Goal: Task Accomplishment & Management: Use online tool/utility

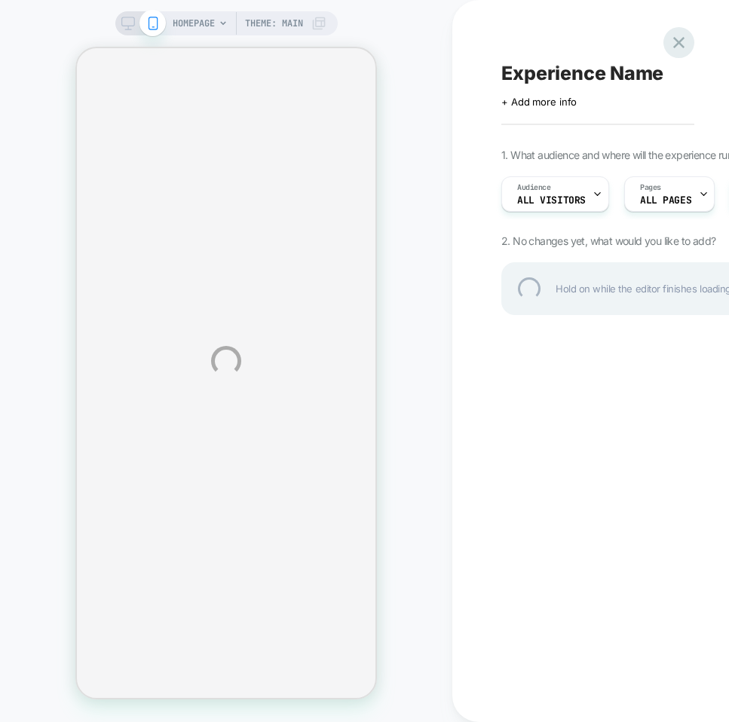
click at [628, 41] on div at bounding box center [678, 42] width 31 height 31
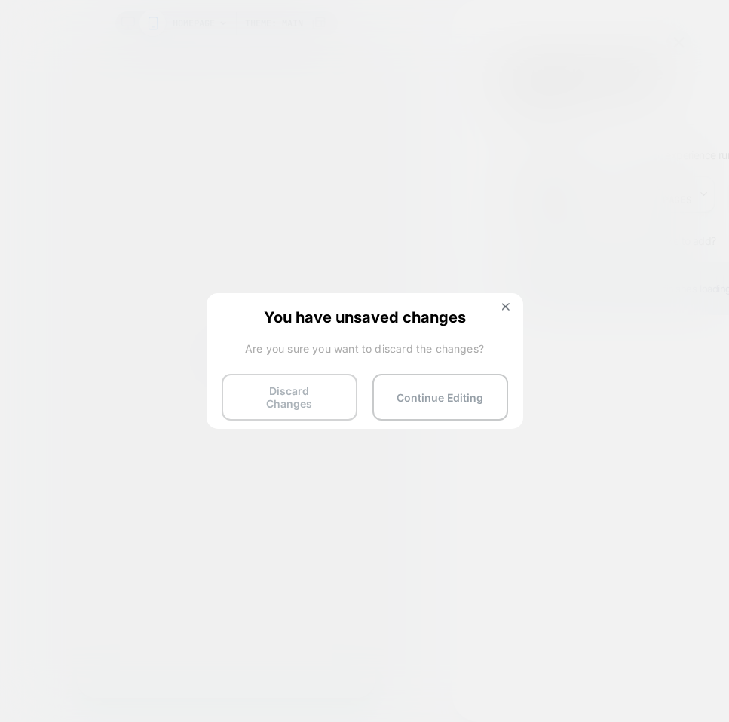
click at [292, 401] on button "Discard Changes" at bounding box center [290, 397] width 136 height 47
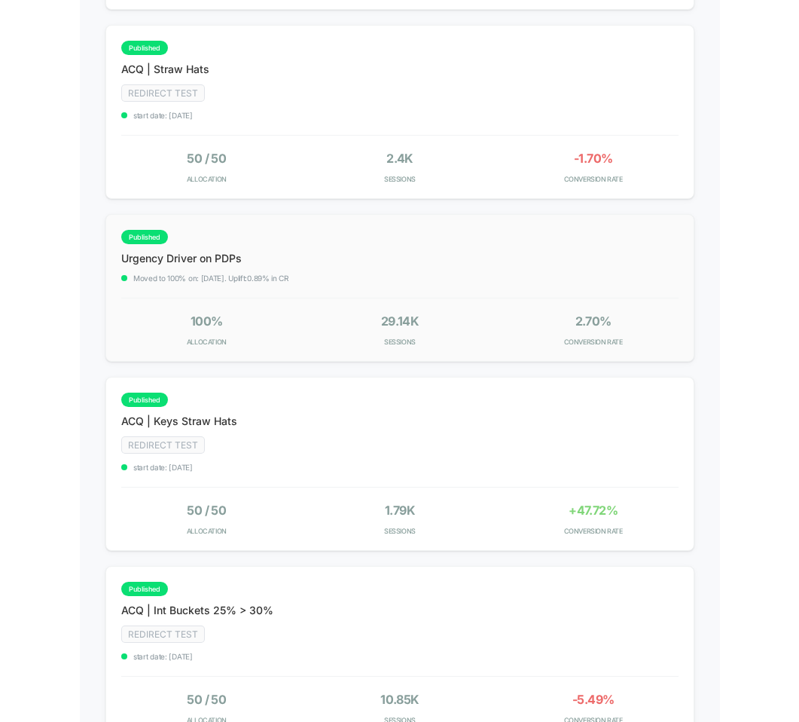
scroll to position [356, 0]
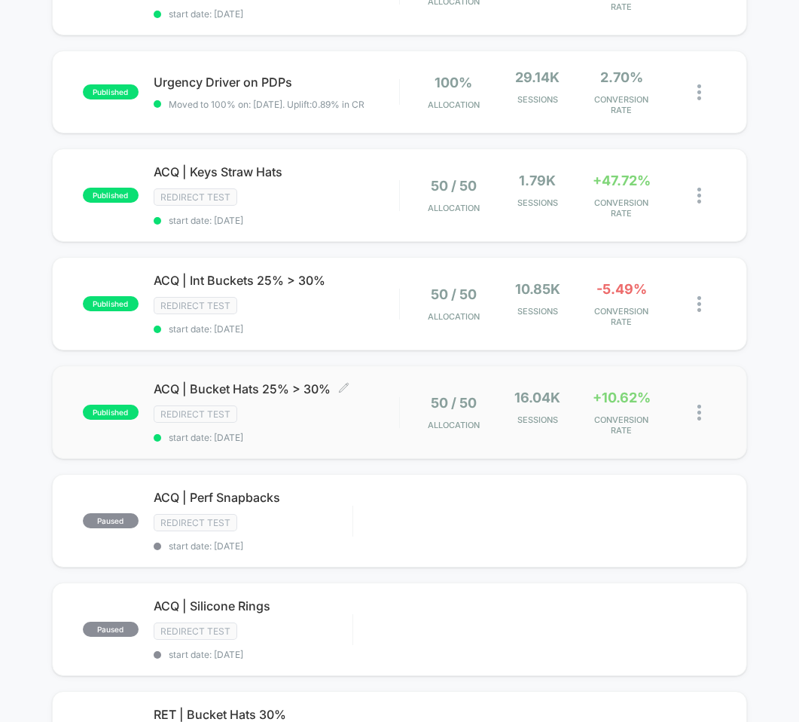
click at [284, 384] on span "ACQ | Bucket Hats 25% > 30% Click to edit experience details" at bounding box center [277, 388] width 246 height 15
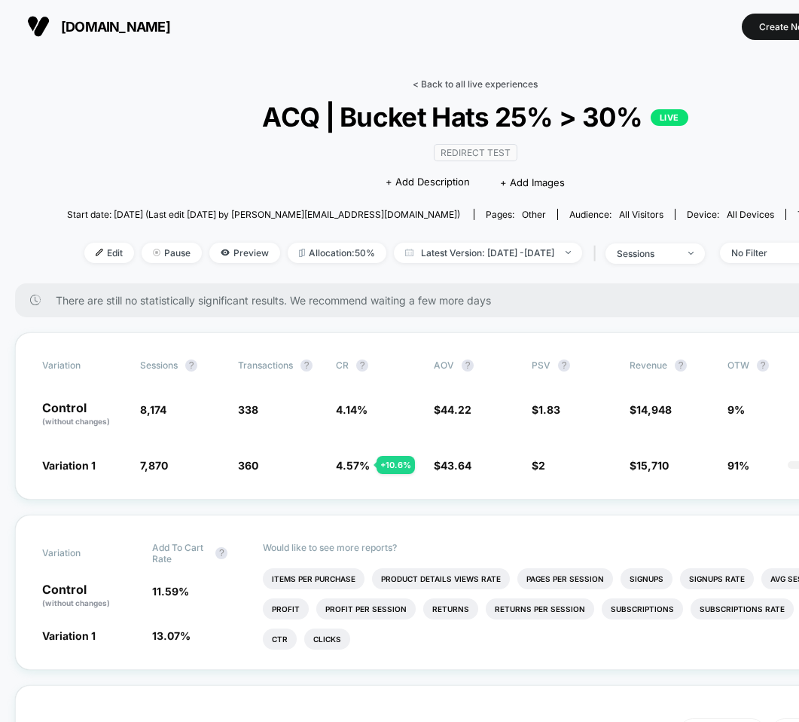
click at [504, 78] on link "< Back to all live experiences" at bounding box center [475, 83] width 125 height 11
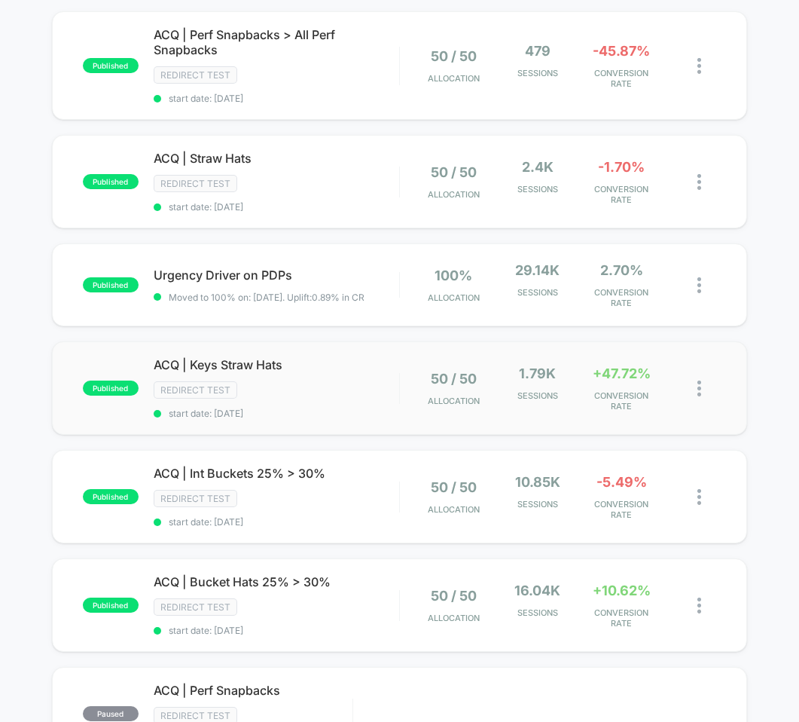
scroll to position [181, 0]
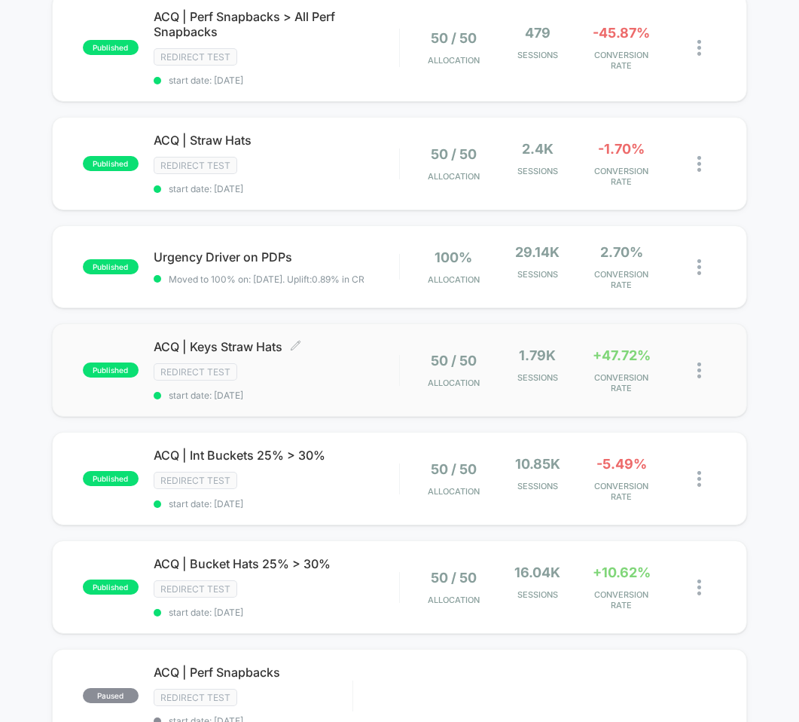
click at [262, 344] on span "ACQ | Keys Straw Hats Click to edit experience details" at bounding box center [277, 346] width 246 height 15
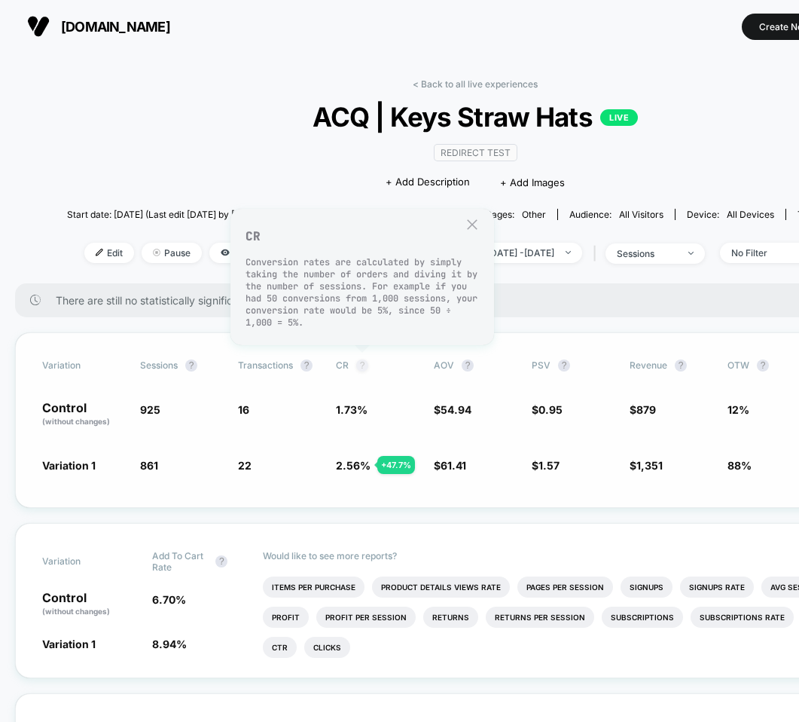
scroll to position [15, 0]
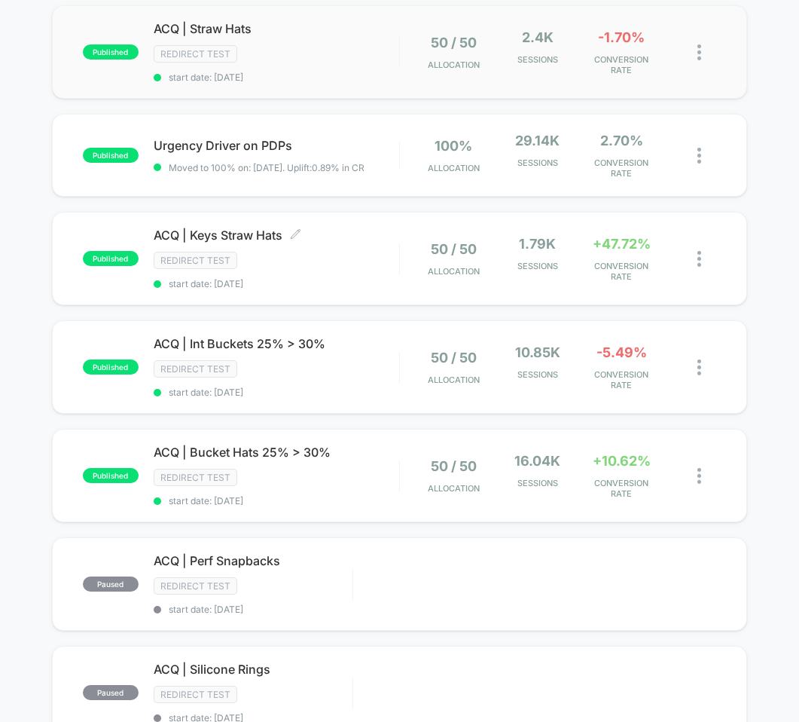
scroll to position [310, 0]
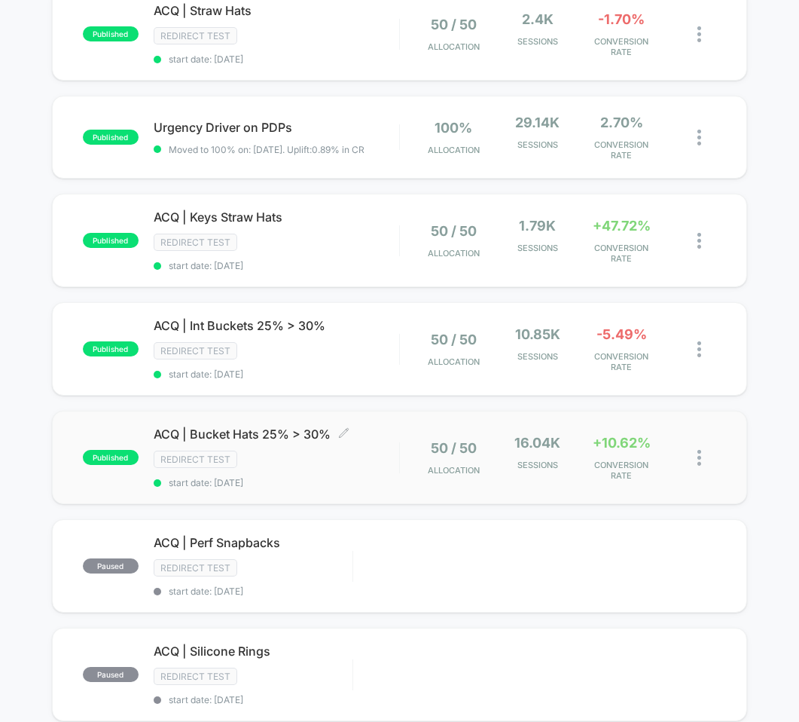
click at [250, 432] on span "ACQ | Bucket Hats 25% > 30% Click to edit experience details" at bounding box center [277, 433] width 246 height 15
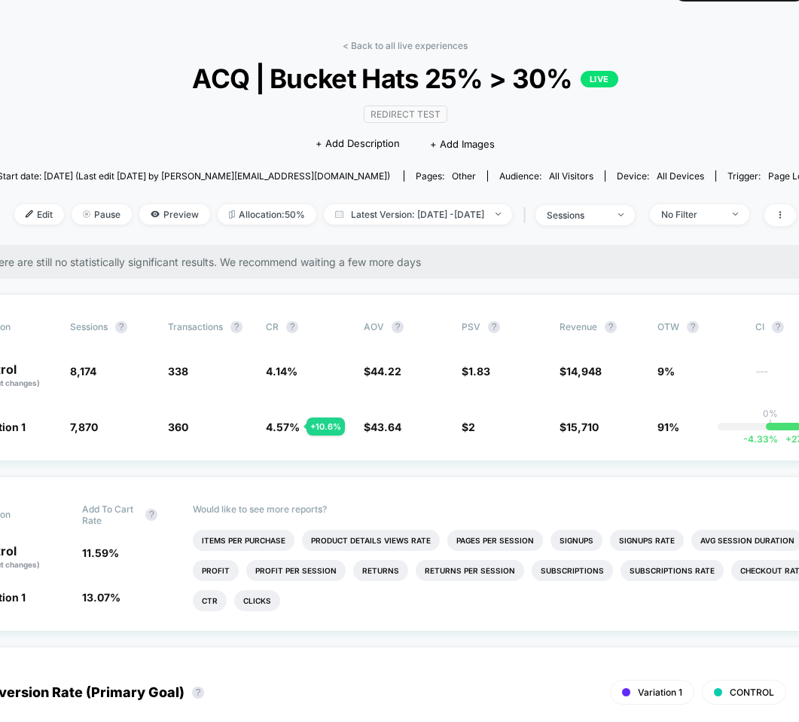
scroll to position [38, 0]
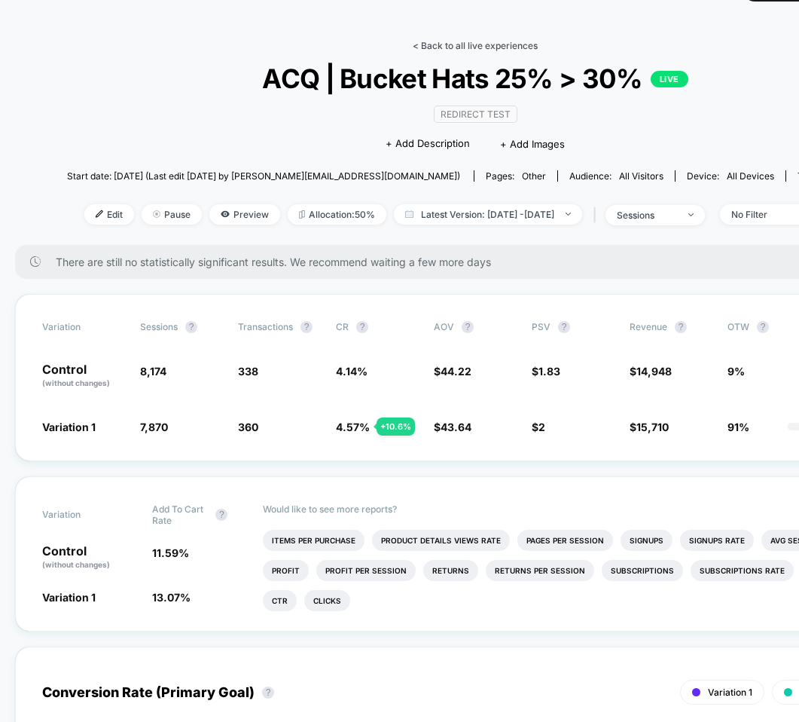
click at [499, 44] on link "< Back to all live experiences" at bounding box center [475, 45] width 125 height 11
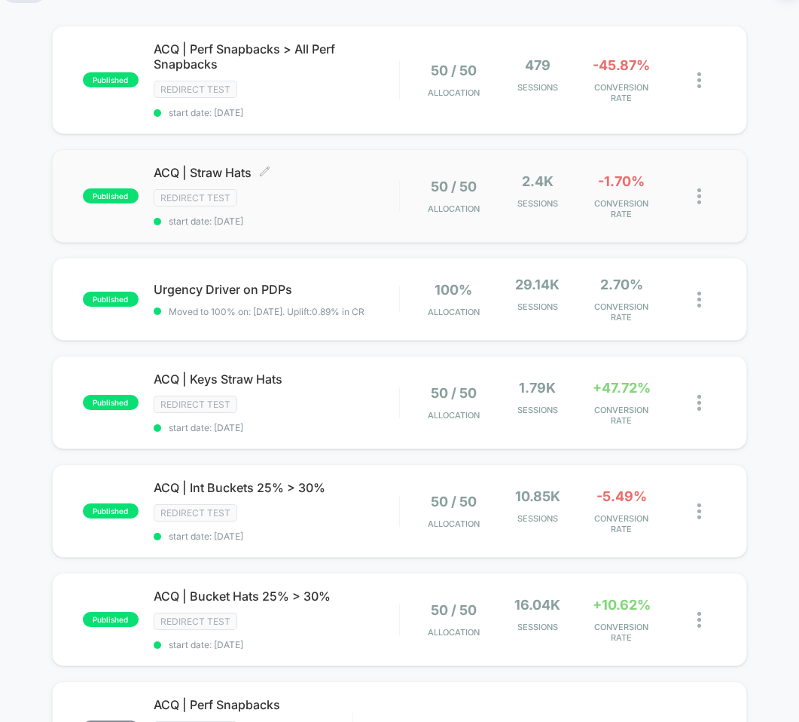
scroll to position [139, 0]
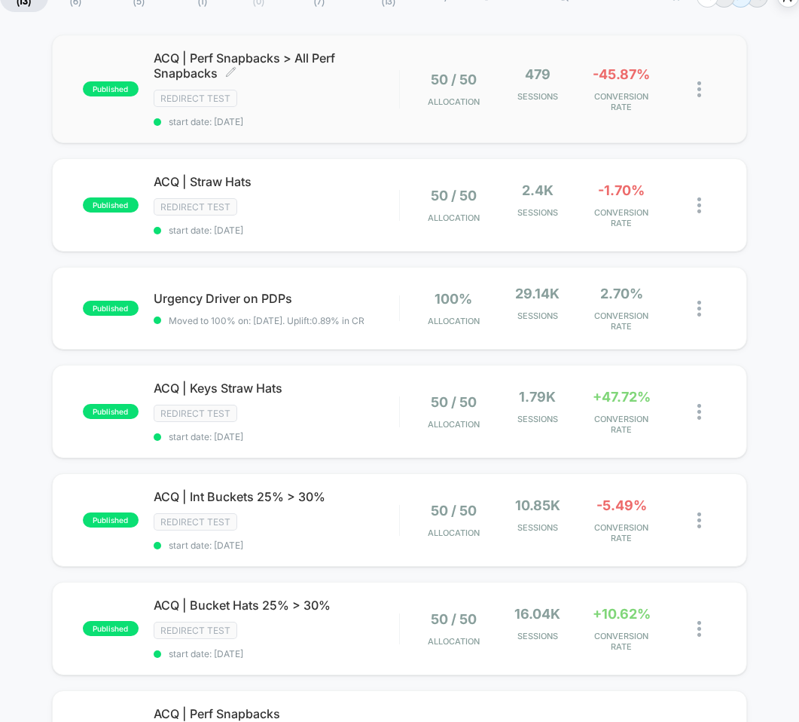
click at [258, 60] on span "ACQ | Perf Snapbacks > All Perf Snapbacks Click to edit experience details" at bounding box center [277, 65] width 246 height 30
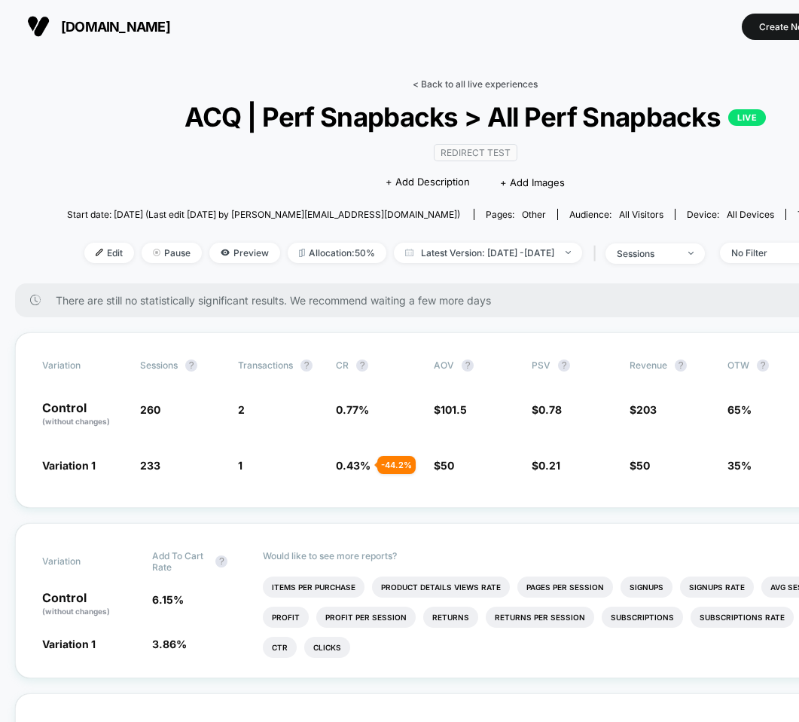
click at [498, 83] on link "< Back to all live experiences" at bounding box center [475, 83] width 125 height 11
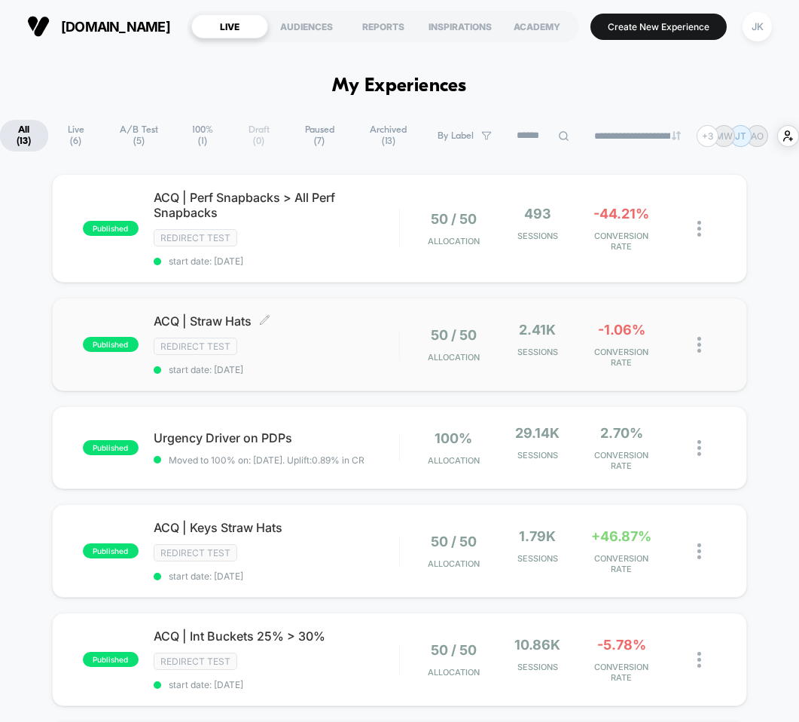
click at [215, 323] on span "ACQ | Straw Hats Click to edit experience details" at bounding box center [277, 320] width 246 height 15
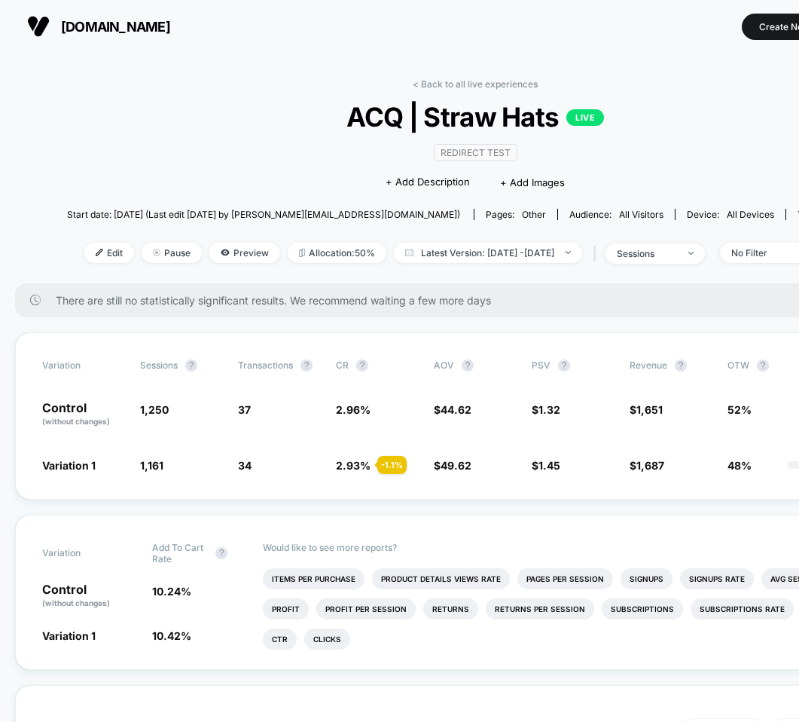
click at [498, 89] on div "< Back to all live experiences ACQ | Straw Hats LIVE Redirect Test Click to edi…" at bounding box center [475, 180] width 817 height 205
click at [488, 84] on link "< Back to all live experiences" at bounding box center [475, 83] width 125 height 11
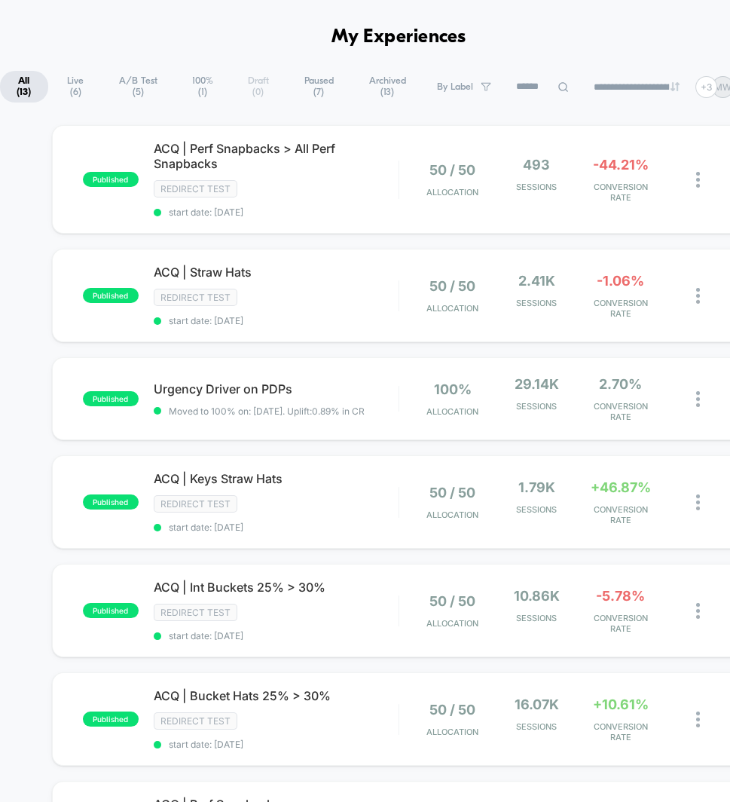
scroll to position [49, 0]
click at [300, 142] on span "ACQ | Perf Snapbacks > All Perf Snapbacks Click to edit experience details" at bounding box center [276, 156] width 245 height 30
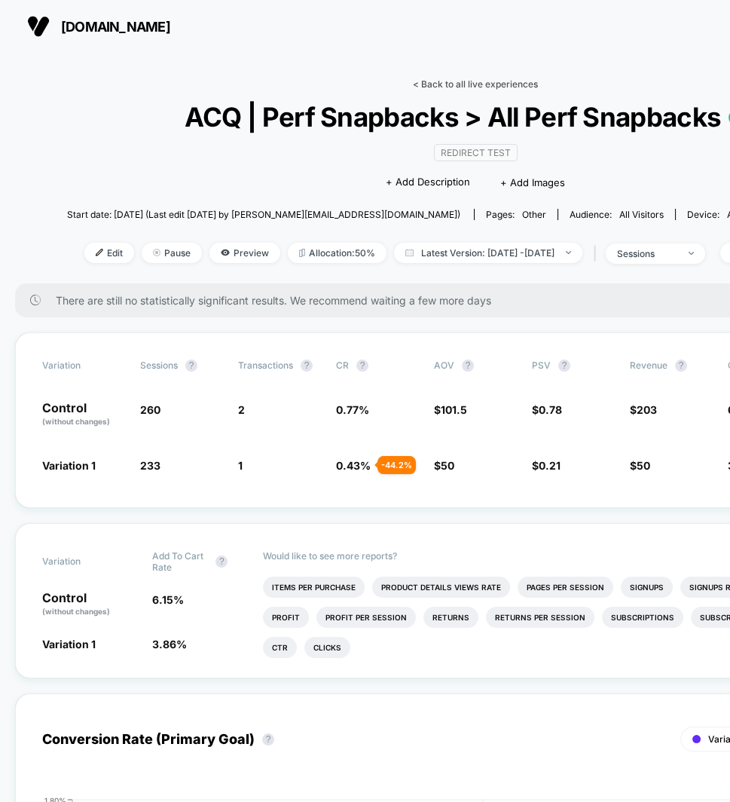
click at [450, 84] on link "< Back to all live experiences" at bounding box center [475, 83] width 125 height 11
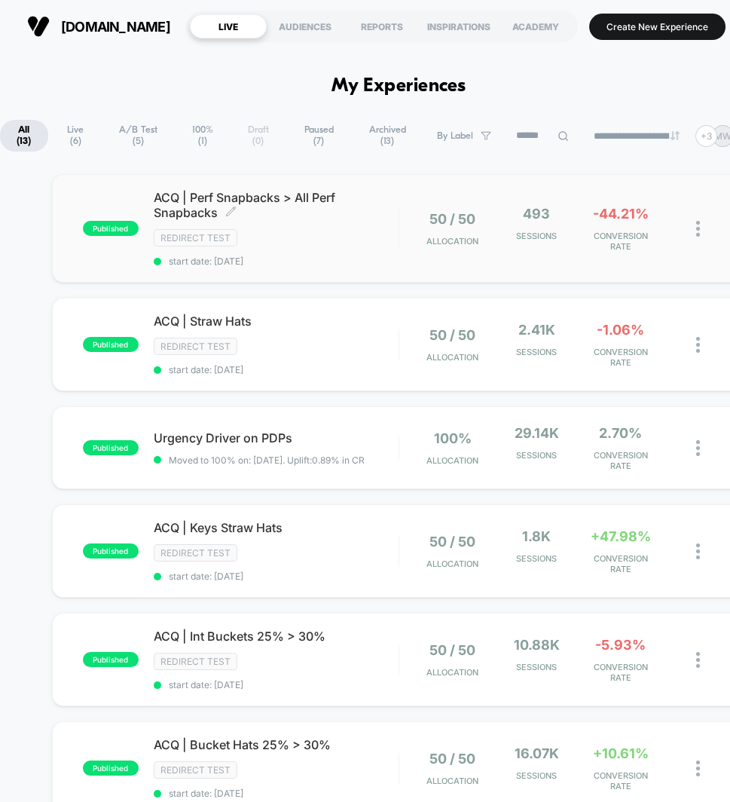
click at [263, 203] on span "ACQ | Perf Snapbacks > All Perf Snapbacks Click to edit experience details" at bounding box center [276, 205] width 245 height 30
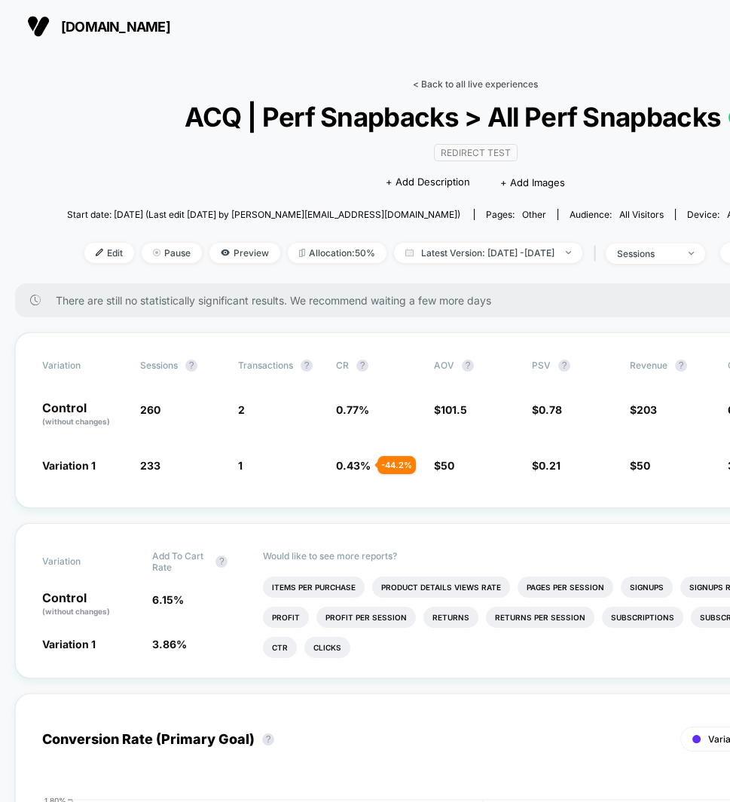
click at [475, 84] on link "< Back to all live experiences" at bounding box center [475, 83] width 125 height 11
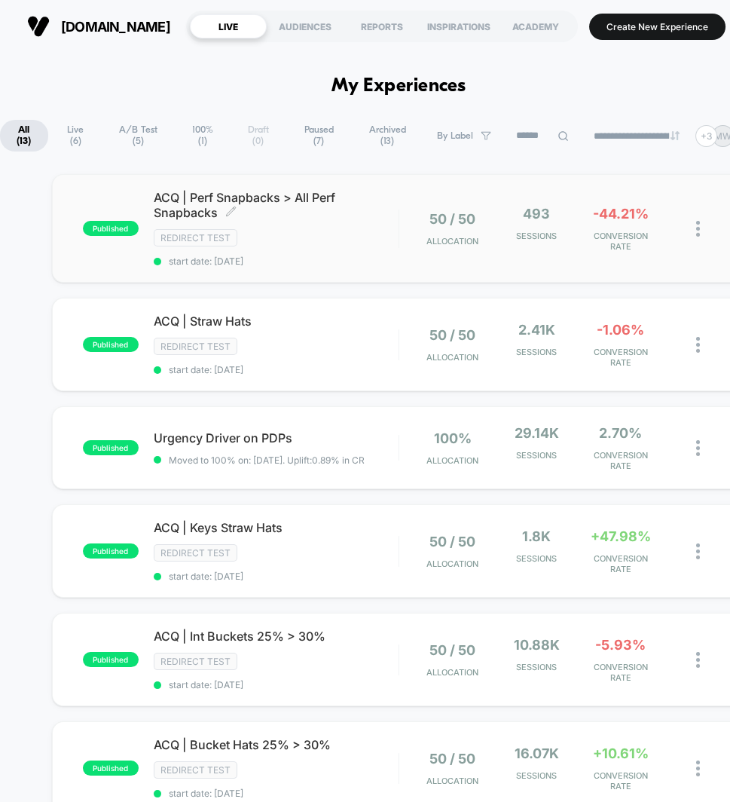
click at [271, 194] on span "ACQ | Perf Snapbacks > All Perf Snapbacks Click to edit experience details" at bounding box center [276, 205] width 245 height 30
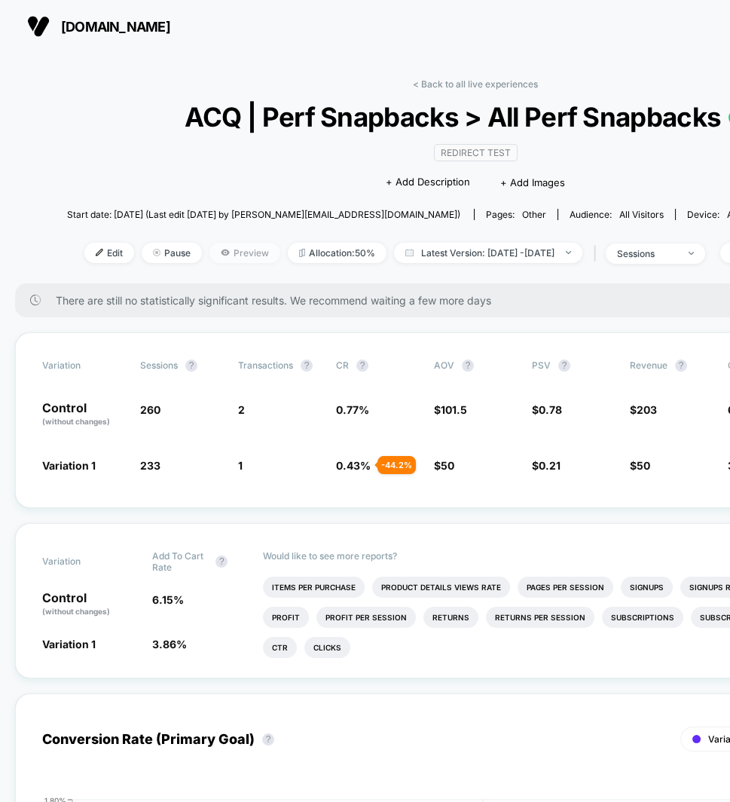
click at [209, 250] on span "Preview" at bounding box center [244, 253] width 71 height 20
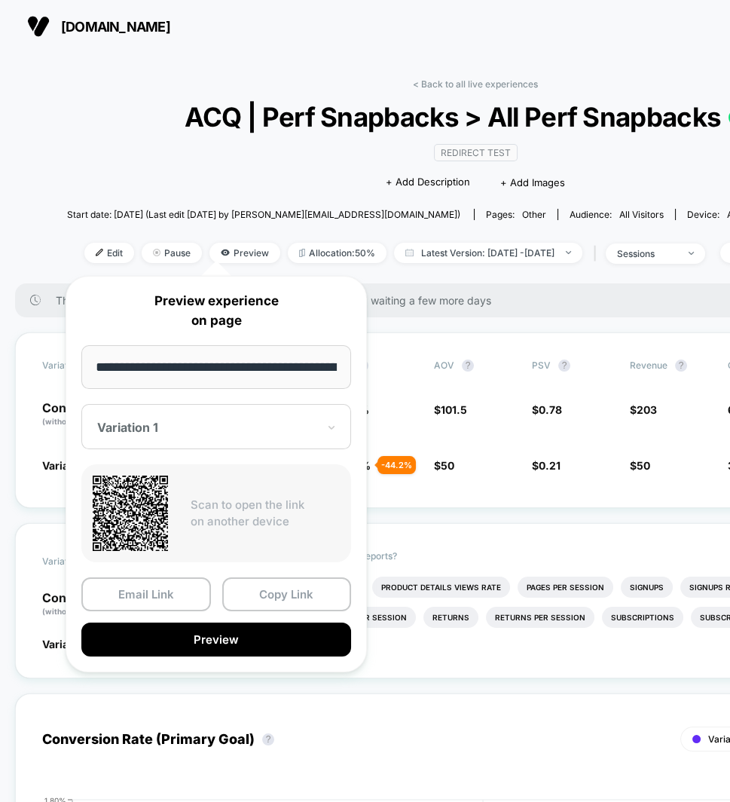
scroll to position [0, 176]
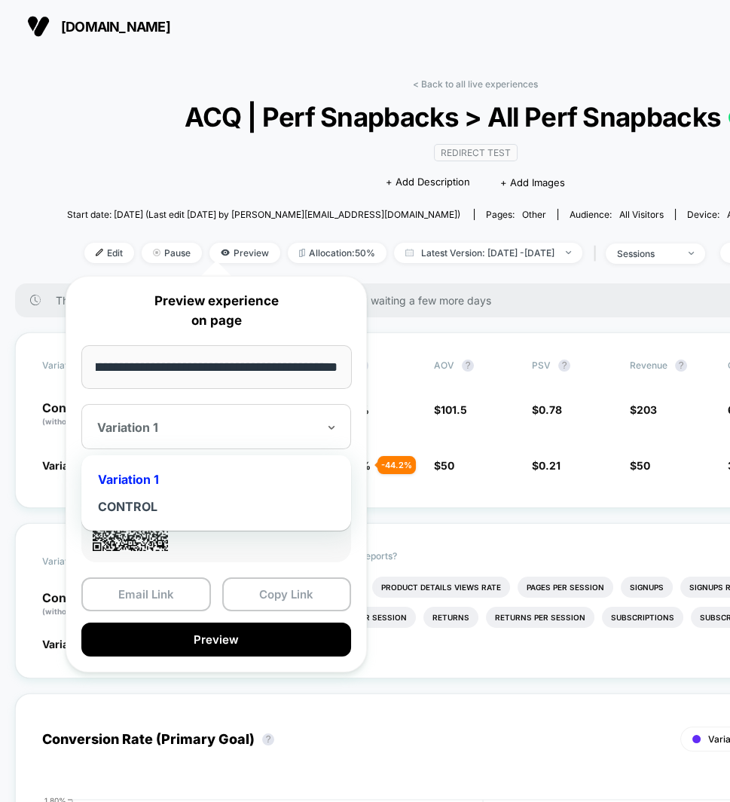
click at [182, 429] on div at bounding box center [207, 427] width 220 height 15
click at [153, 478] on div "Variation 1" at bounding box center [216, 479] width 255 height 27
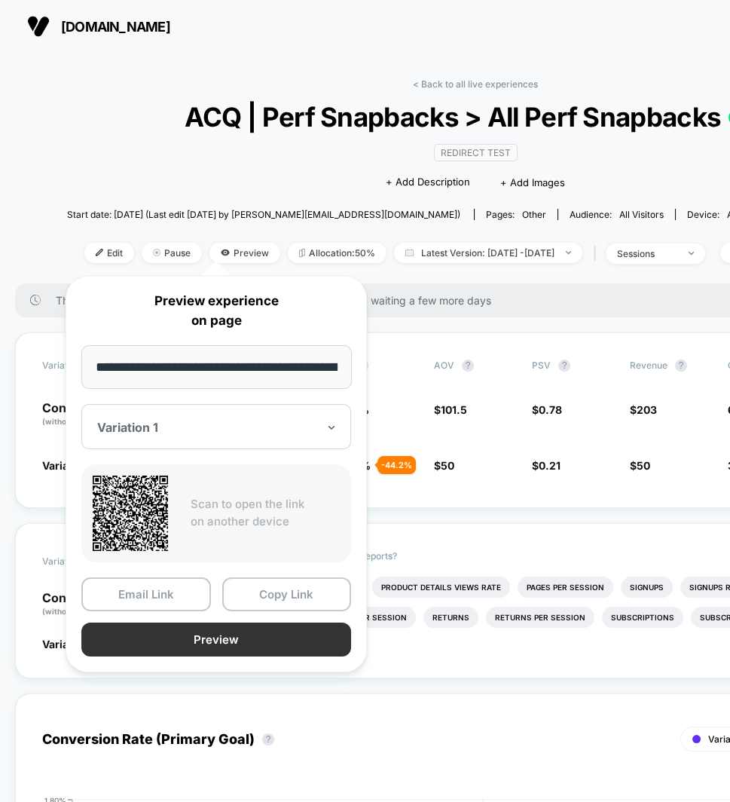
click at [179, 630] on button "Preview" at bounding box center [216, 639] width 270 height 34
